Goal: Register for event/course

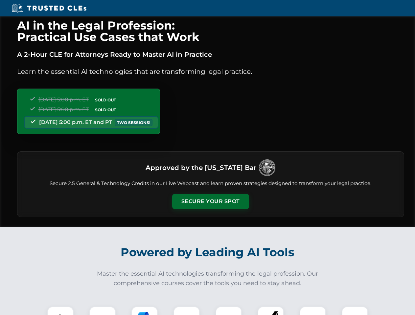
click at [210, 202] on button "Secure Your Spot" at bounding box center [210, 201] width 77 height 15
